Goal: Book appointment/travel/reservation

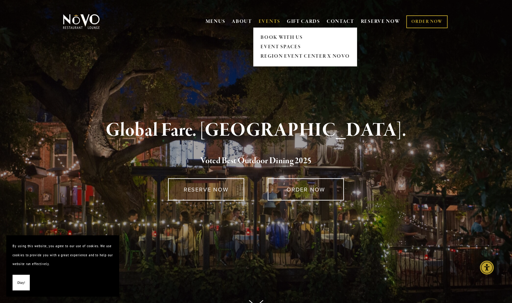
click at [262, 23] on link "EVENTS" at bounding box center [270, 22] width 22 height 6
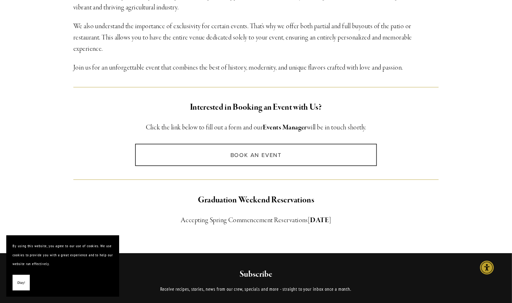
scroll to position [345, 0]
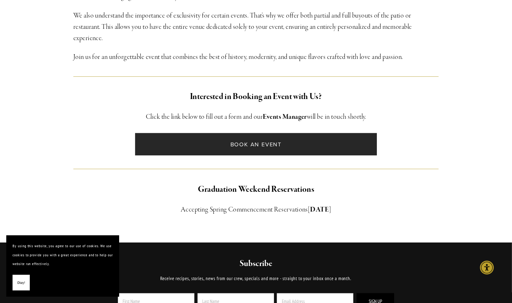
click at [230, 152] on link "Book an Event" at bounding box center [256, 144] width 242 height 22
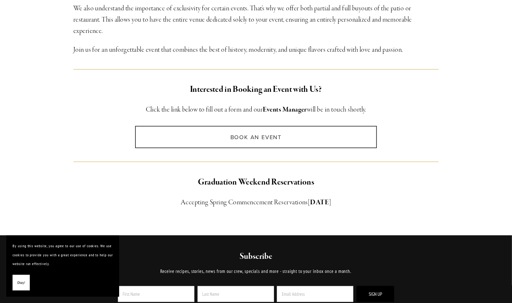
scroll to position [345, 0]
